Goal: Task Accomplishment & Management: Use online tool/utility

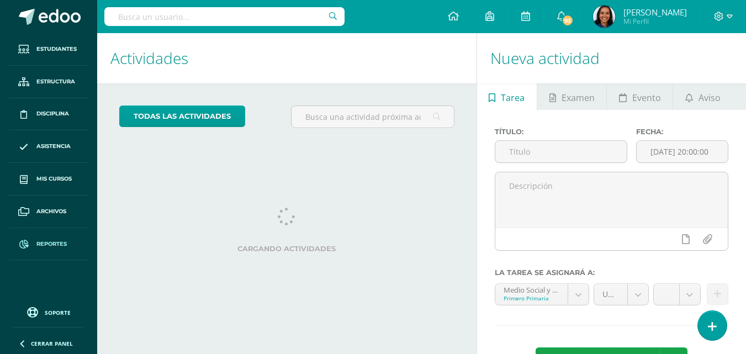
click at [55, 239] on link "Reportes" at bounding box center [49, 244] width 80 height 33
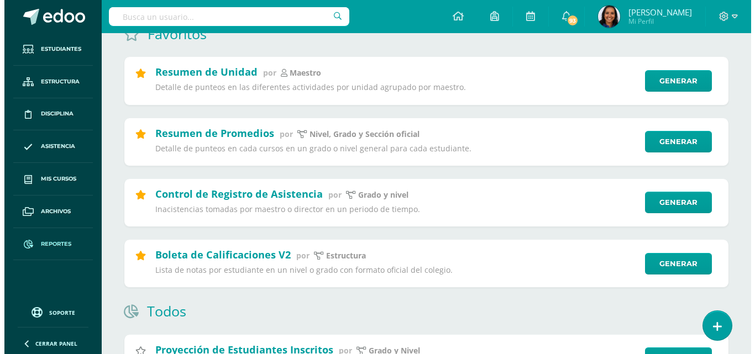
scroll to position [98, 0]
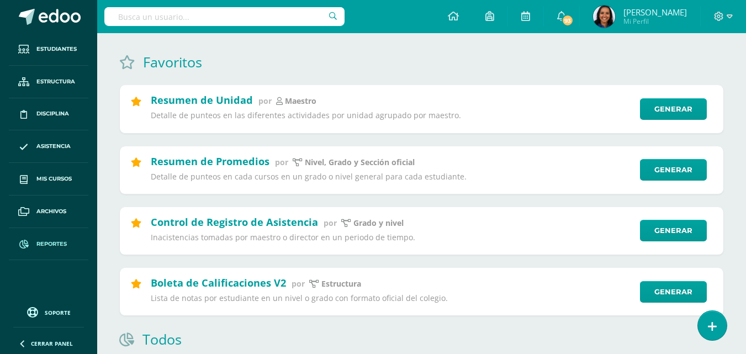
drag, startPoint x: 754, startPoint y: 18, endPoint x: 752, endPoint y: 25, distance: 7.9
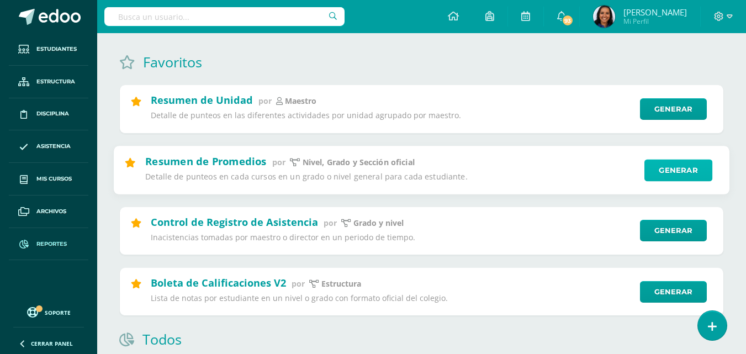
click at [661, 177] on link "Generar" at bounding box center [679, 170] width 68 height 22
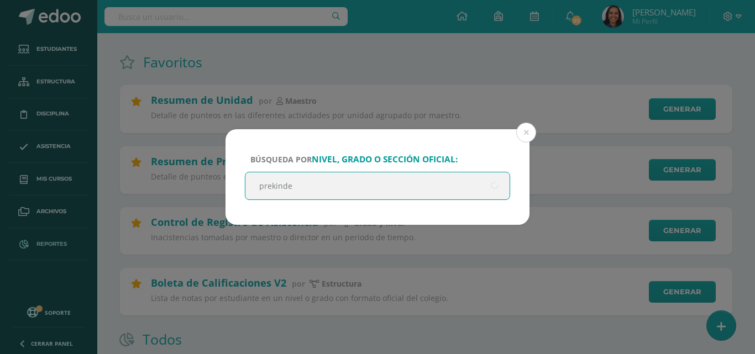
type input "prekinder"
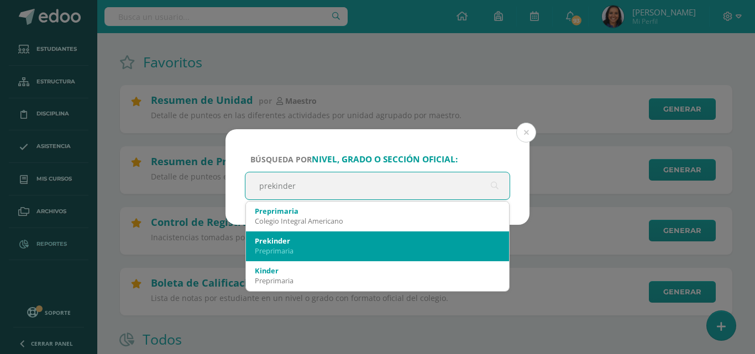
click at [363, 240] on div "Prekinder" at bounding box center [377, 241] width 245 height 10
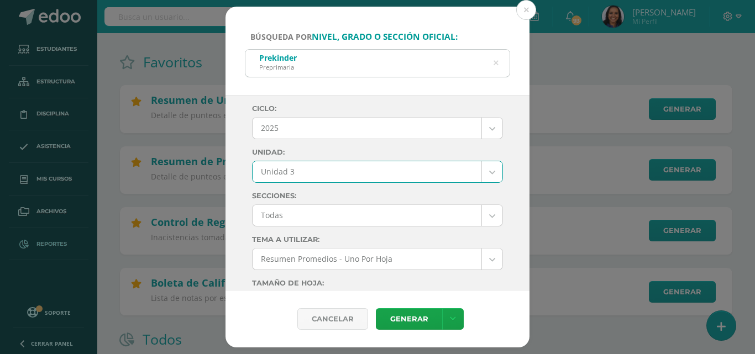
select select "Unidad 3"
click at [417, 317] on link "Generar" at bounding box center [409, 319] width 66 height 22
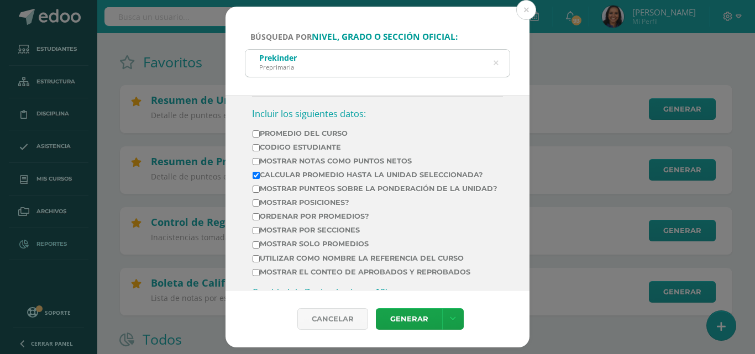
scroll to position [434, 0]
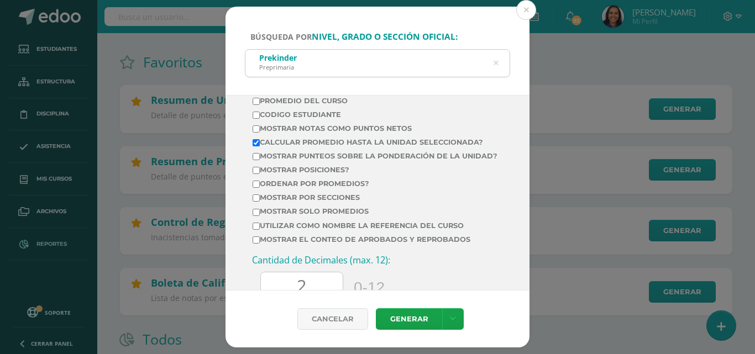
click at [255, 188] on input "Ordenar por promedios?" at bounding box center [255, 184] width 7 height 7
checkbox input "true"
click at [417, 324] on link "Generar" at bounding box center [409, 319] width 66 height 22
